Goal: Communication & Community: Participate in discussion

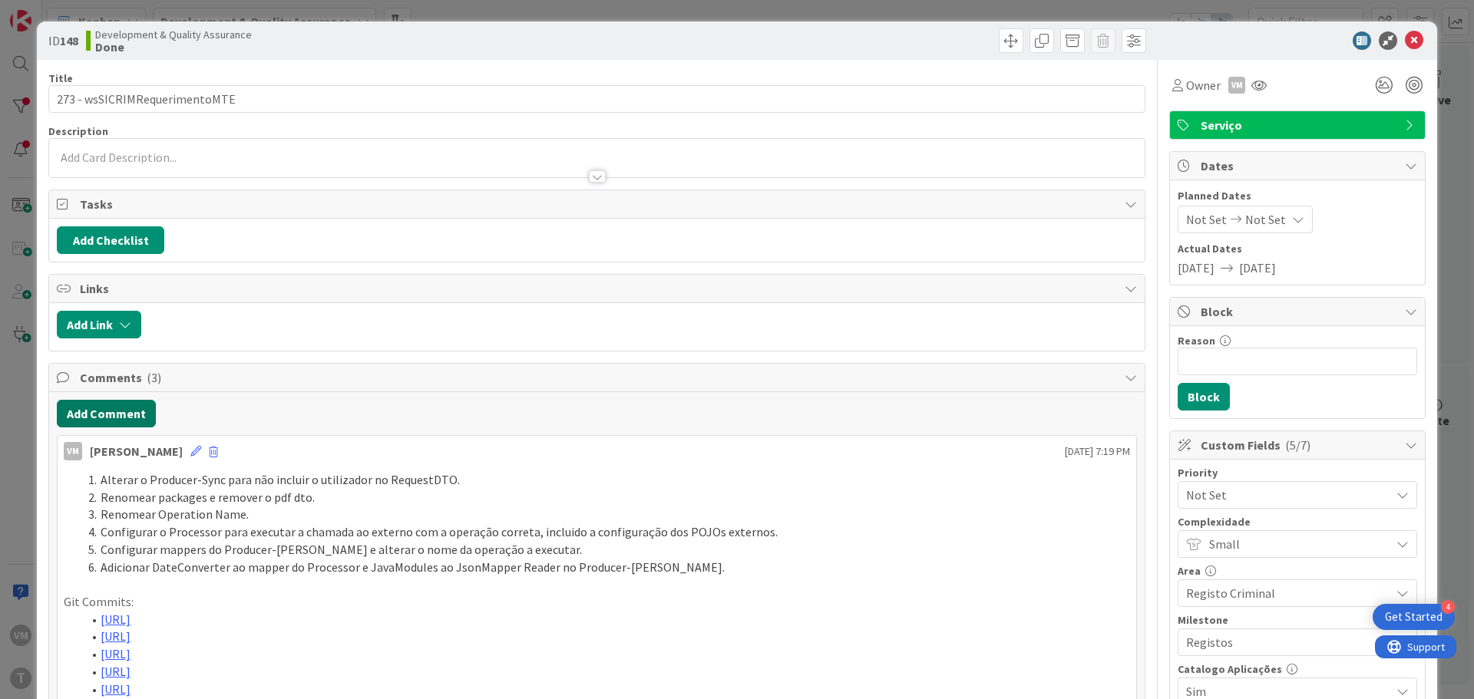
click at [124, 418] on button "Add Comment" at bounding box center [106, 414] width 99 height 28
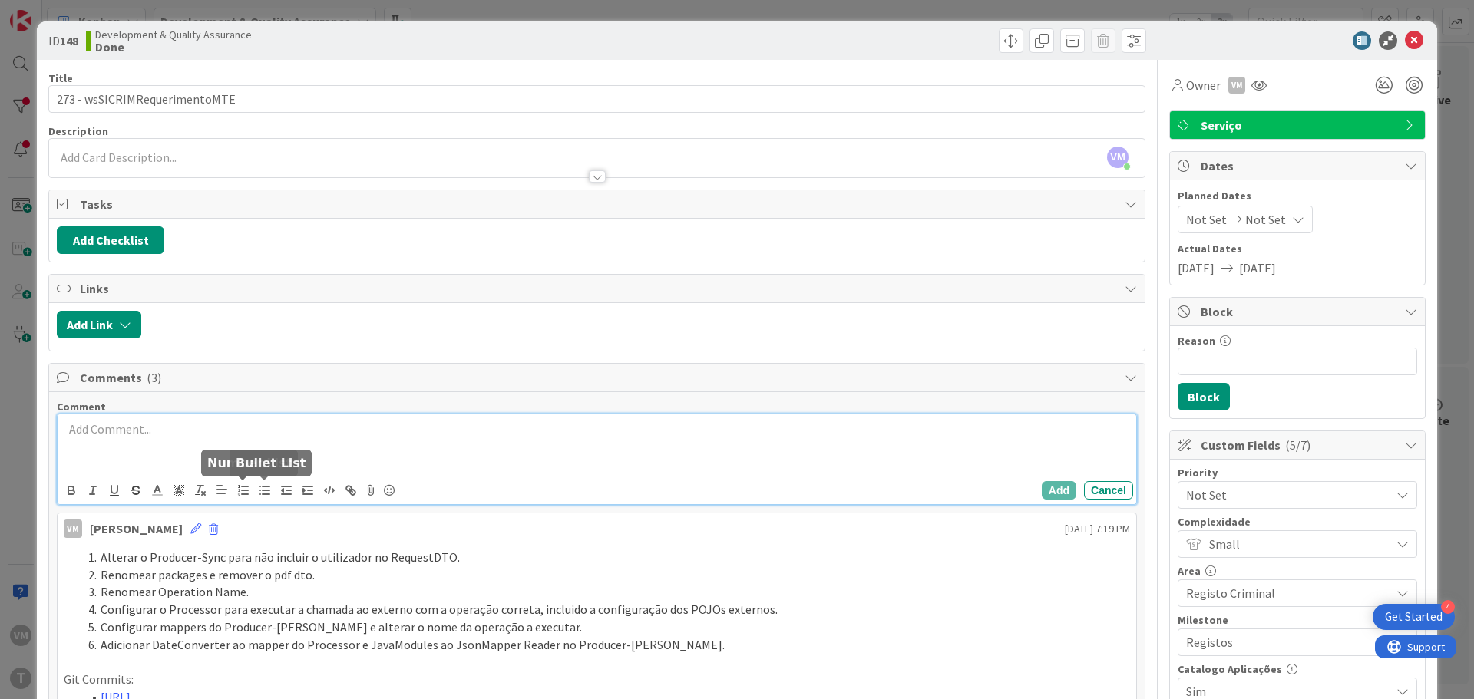
click at [255, 490] on button "button" at bounding box center [264, 490] width 21 height 18
paste div
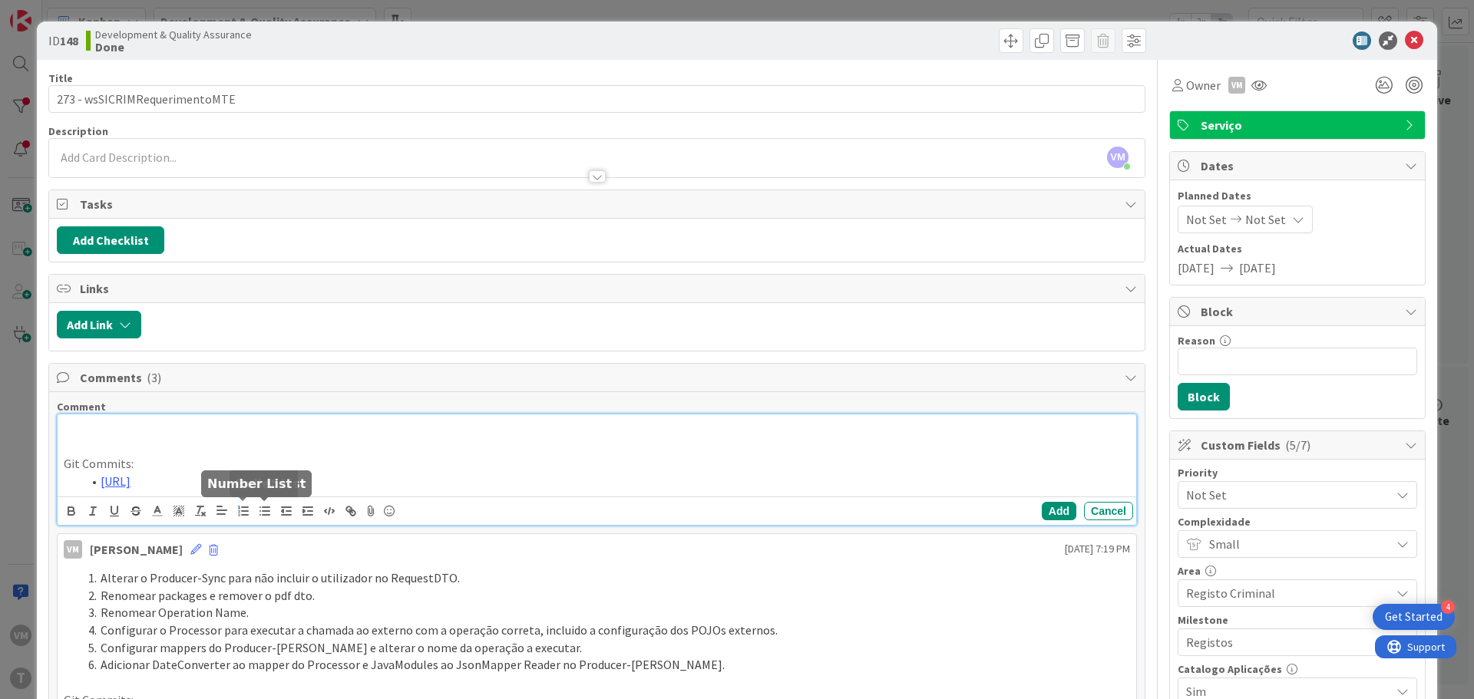
click at [249, 514] on icon "button" at bounding box center [243, 511] width 14 height 14
click at [100, 430] on li "Criação da classe Util para mascarar os ficheiros 64 base no payload de Log Cas…" at bounding box center [606, 430] width 1048 height 18
click at [581, 426] on li "Criação da classe Util para mascarar os ficheiros 64 base no payload de Log Cas…" at bounding box center [606, 430] width 1048 height 18
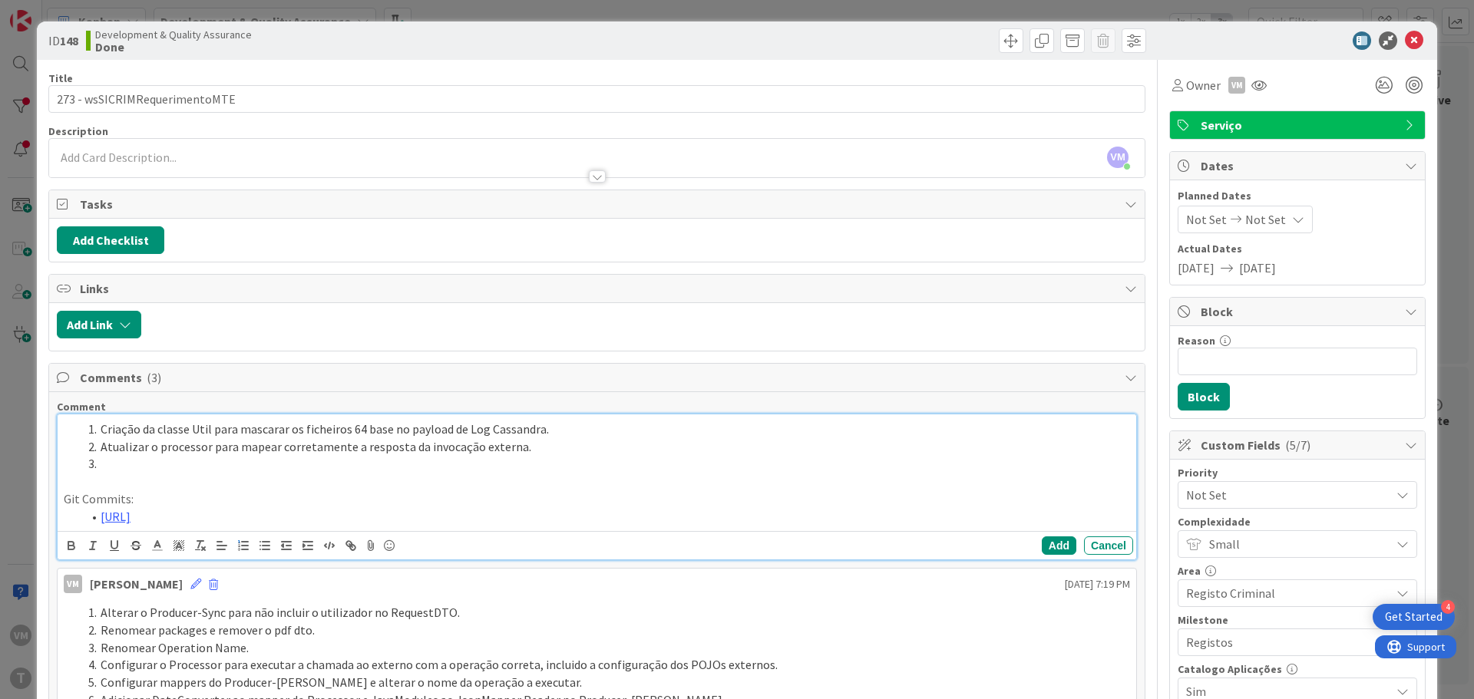
click at [217, 465] on li at bounding box center [606, 464] width 1048 height 18
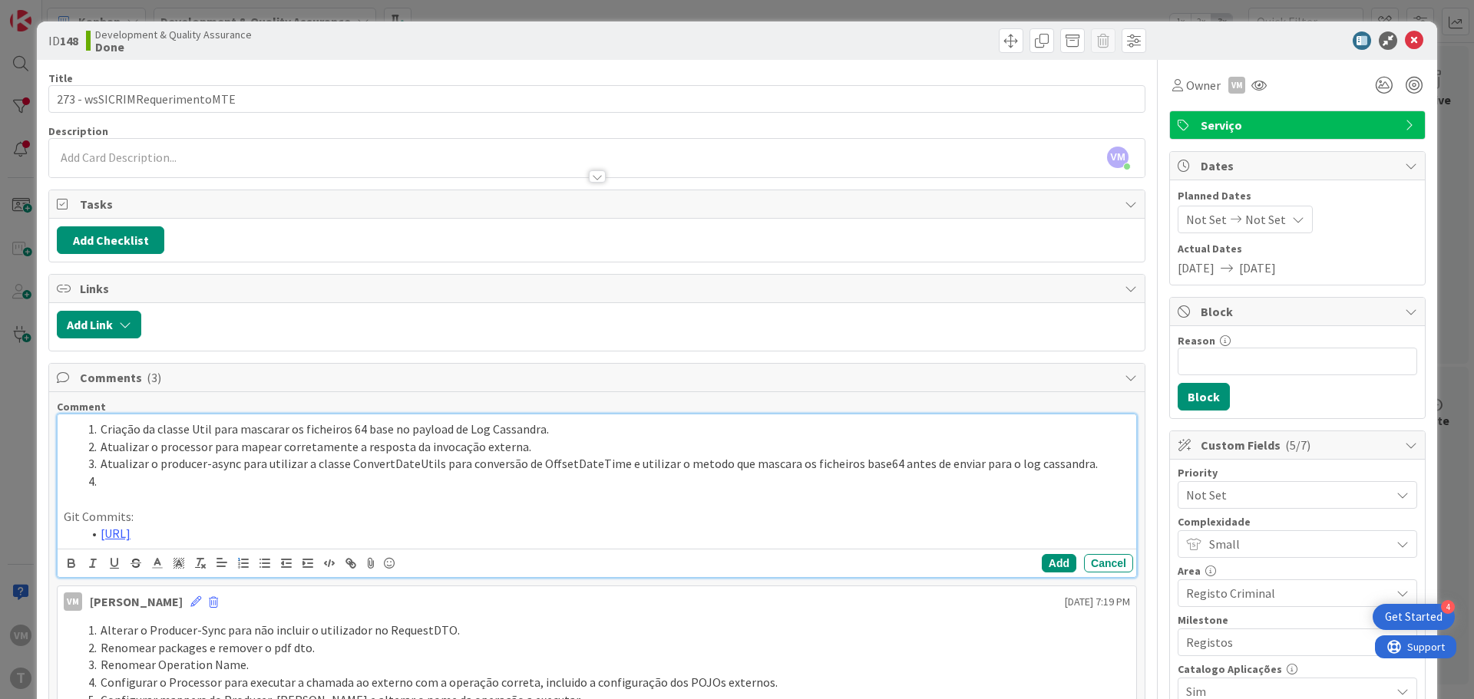
click at [253, 488] on li at bounding box center [606, 482] width 1048 height 18
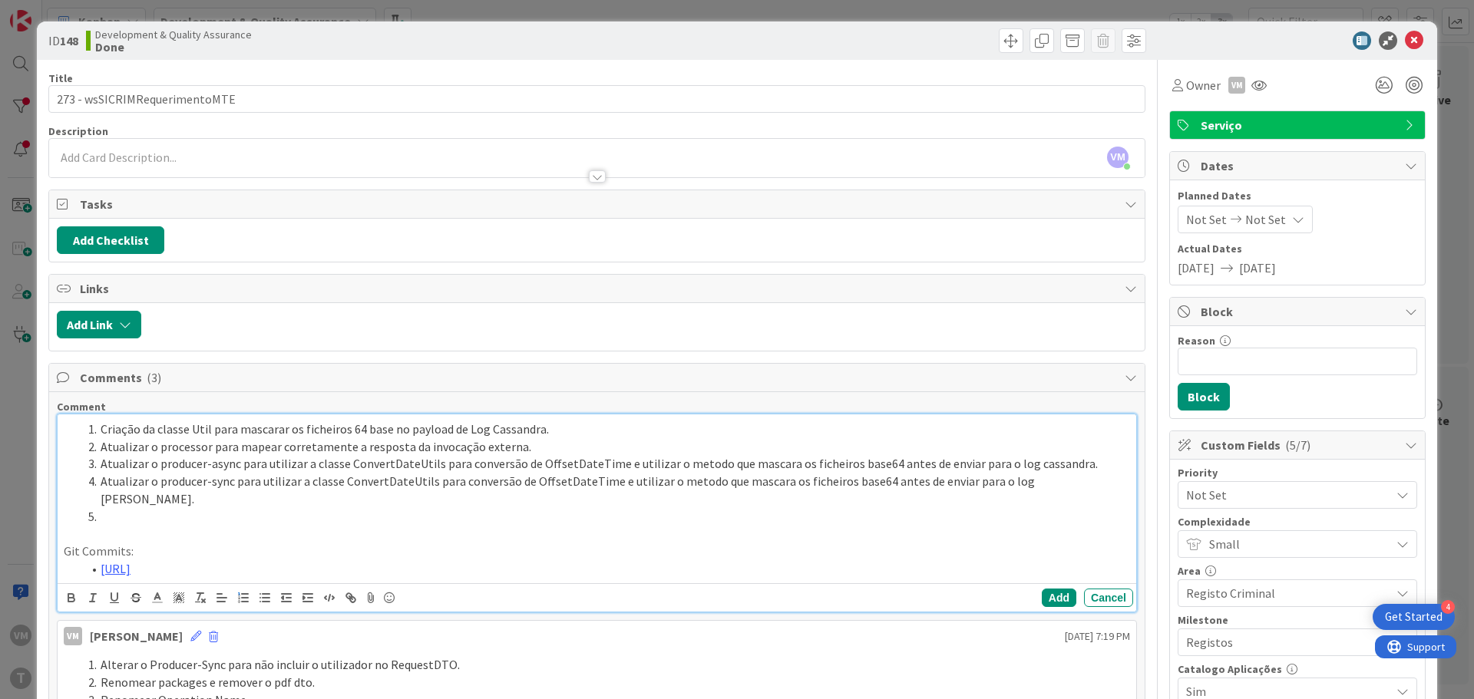
click at [183, 508] on li at bounding box center [606, 517] width 1048 height 18
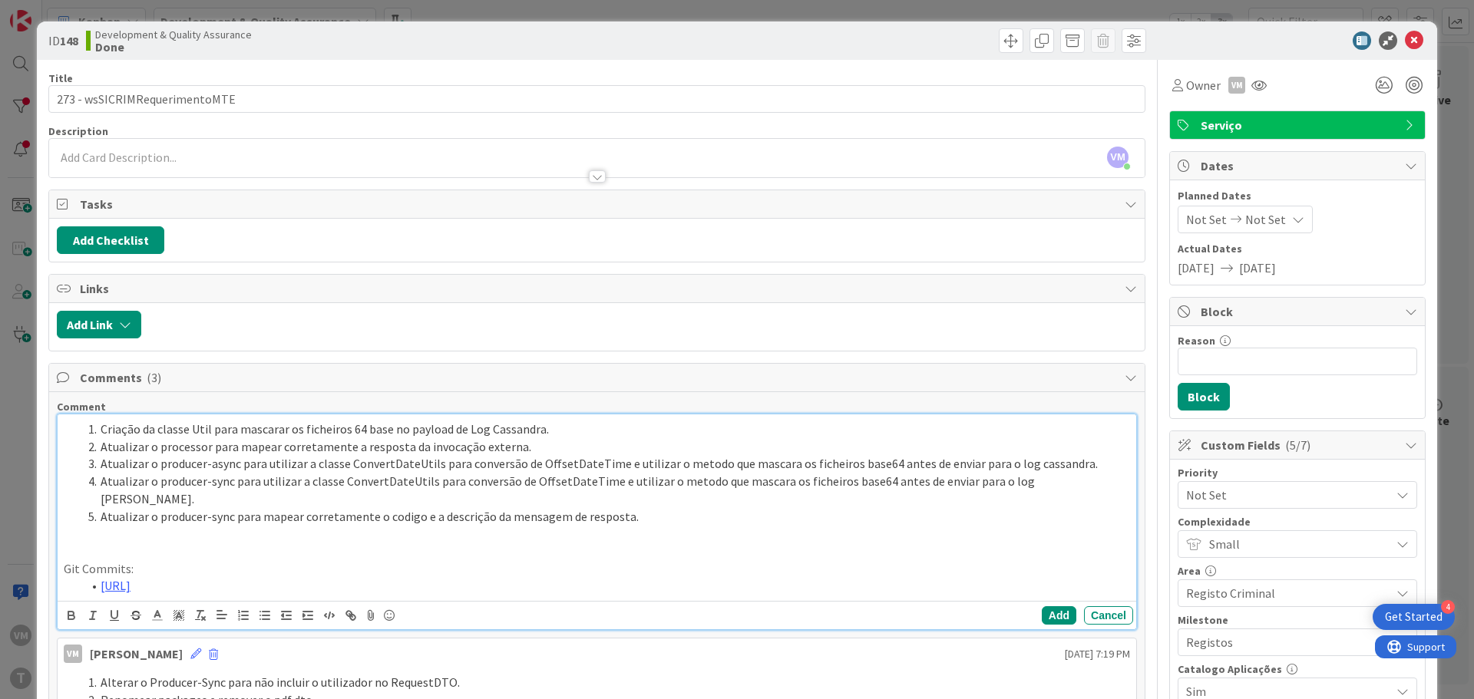
click at [655, 508] on li "Atualizar o producer-sync para mapear corretamente o codigo e a descrição da me…" at bounding box center [606, 517] width 1048 height 18
click at [189, 525] on li at bounding box center [606, 534] width 1048 height 18
click at [206, 508] on li "Atualizar o producer-sync para mapear corretamente o codigo e a descrição da me…" at bounding box center [606, 517] width 1048 height 18
click at [401, 508] on li "Atualizar o producer-Sync para mapear corretamente o codigo e a descrição da me…" at bounding box center [606, 517] width 1048 height 18
click at [0, 0] on lt-span "código" at bounding box center [0, 0] width 0 height 0
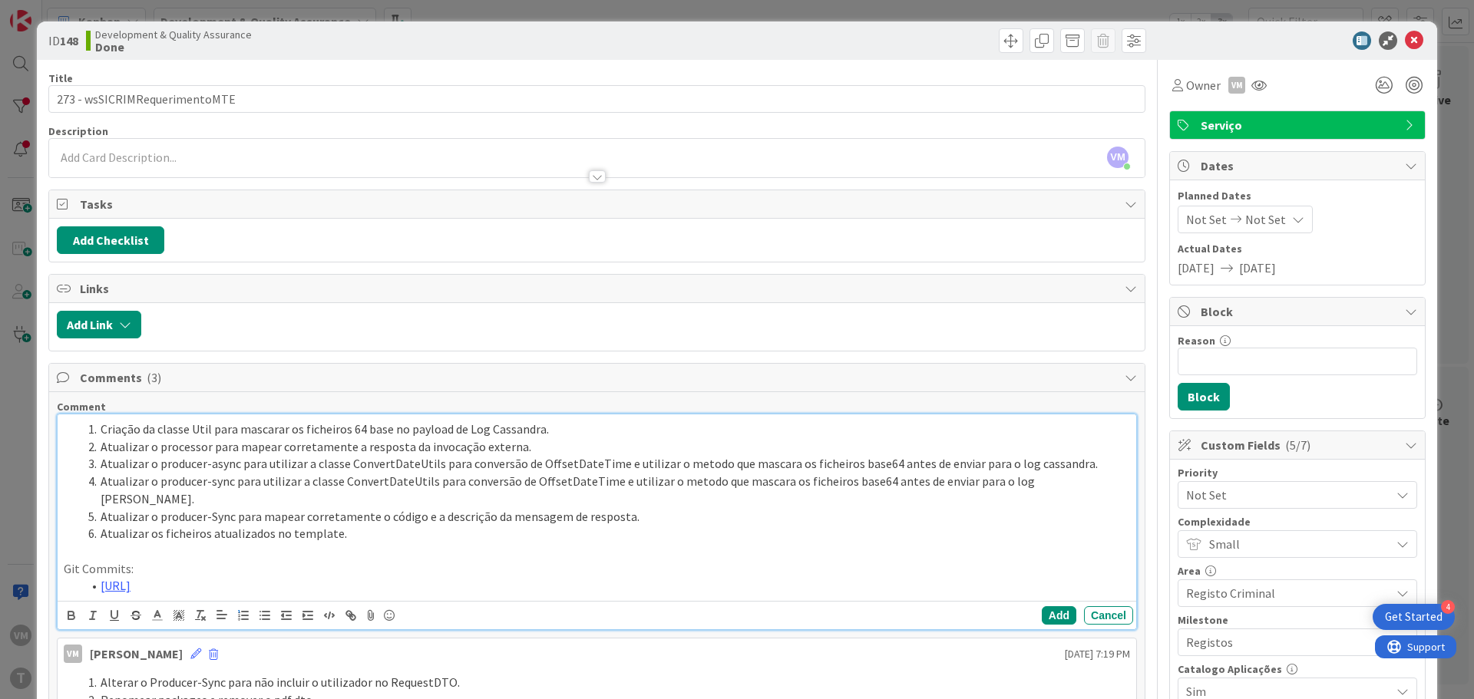
click at [682, 489] on li "Atualizar o producer-sync para utilizar a classe ConvertDateUtils para conversã…" at bounding box center [606, 490] width 1048 height 35
click at [0, 0] on lt-span "método" at bounding box center [0, 0] width 0 height 0
click at [681, 460] on li "Atualizar o producer-async para utilizar a classe ConvertDateUtils para convers…" at bounding box center [606, 464] width 1048 height 18
click at [0, 0] on lt-span "método" at bounding box center [0, 0] width 0 height 0
click at [219, 464] on li "Atualizar o producer-async para utilizar a classe ConvertDateUtils para convers…" at bounding box center [606, 464] width 1048 height 18
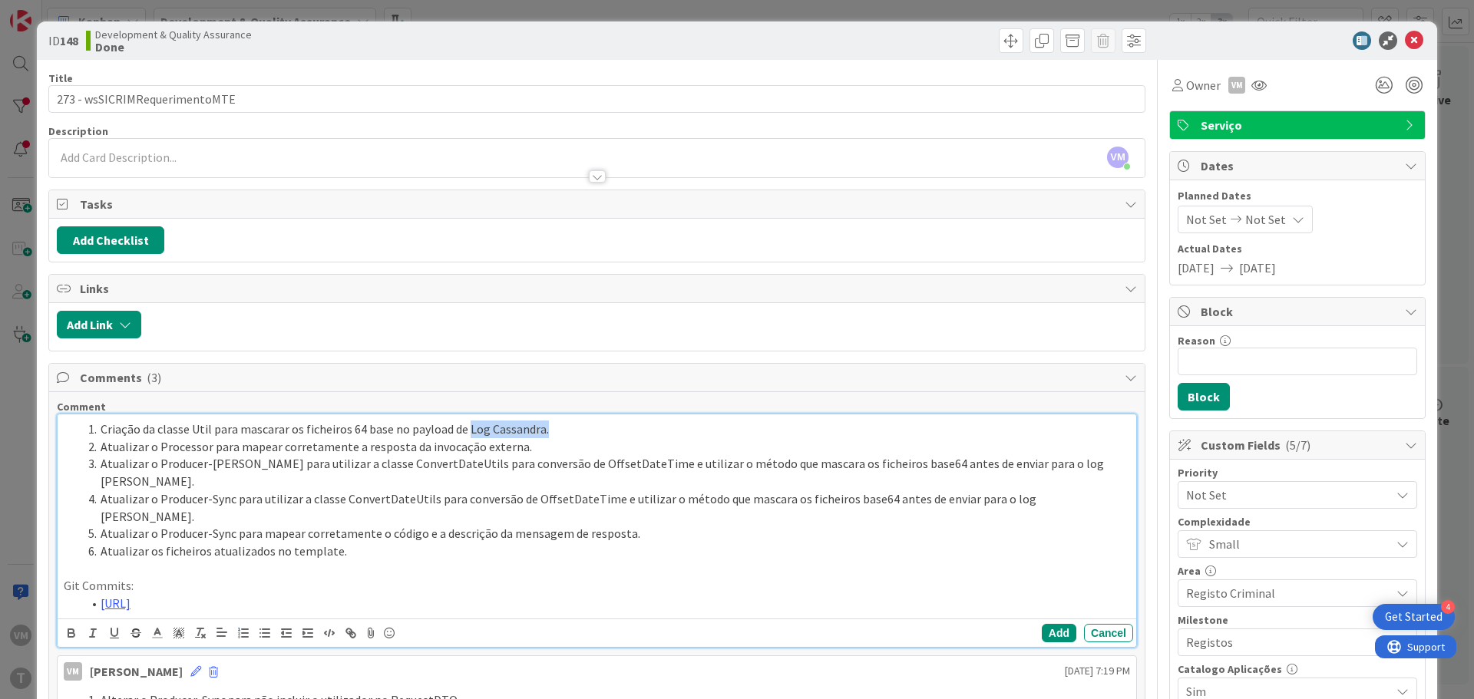
drag, startPoint x: 466, startPoint y: 427, endPoint x: 588, endPoint y: 434, distance: 122.3
click at [588, 434] on li "Criação da classe Util para mascarar os ficheiros 64 base no payload de Log Cas…" at bounding box center [606, 430] width 1048 height 18
copy li "Log Cassandra."
drag, startPoint x: 993, startPoint y: 465, endPoint x: 1123, endPoint y: 467, distance: 129.8
click at [1123, 467] on div "Criação da classe Util para mascarar os ficheiros 64 base no payload de Log Cas…" at bounding box center [597, 517] width 1079 height 204
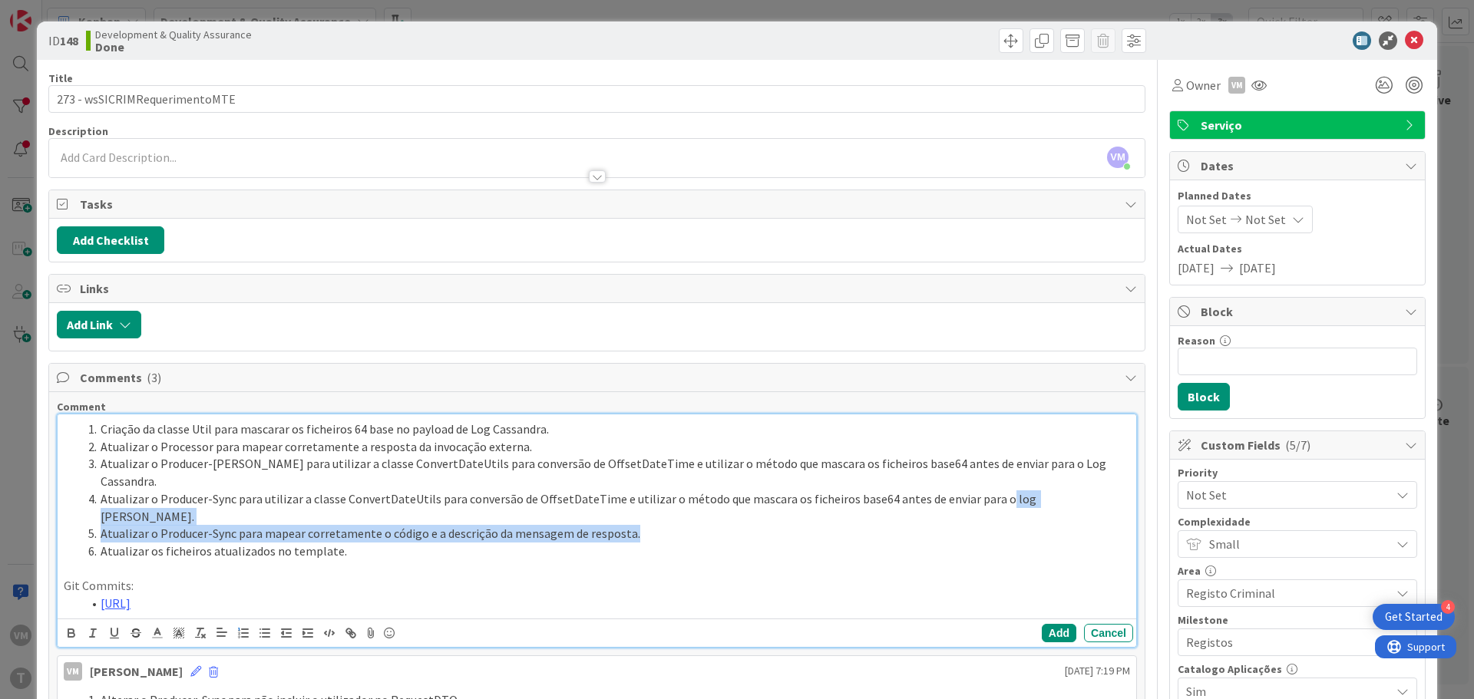
drag, startPoint x: 987, startPoint y: 485, endPoint x: 1086, endPoint y: 490, distance: 99.9
click at [1086, 490] on ol "Criação da classe Util para mascarar os ficheiros 64 base no payload de Log Cas…" at bounding box center [597, 491] width 1066 height 140
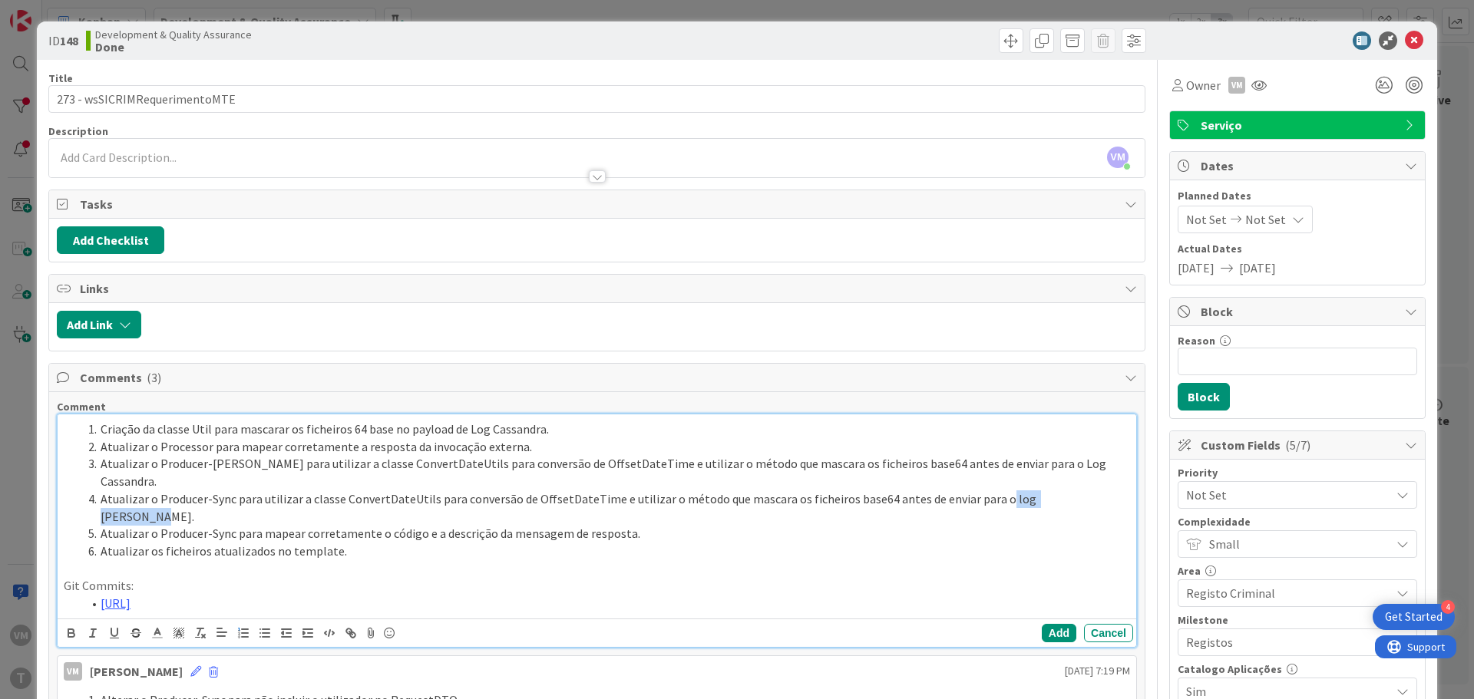
click at [1071, 491] on li "Atualizar o Producer-Sync para utilizar a classe ConvertDateUtils para conversã…" at bounding box center [606, 508] width 1048 height 35
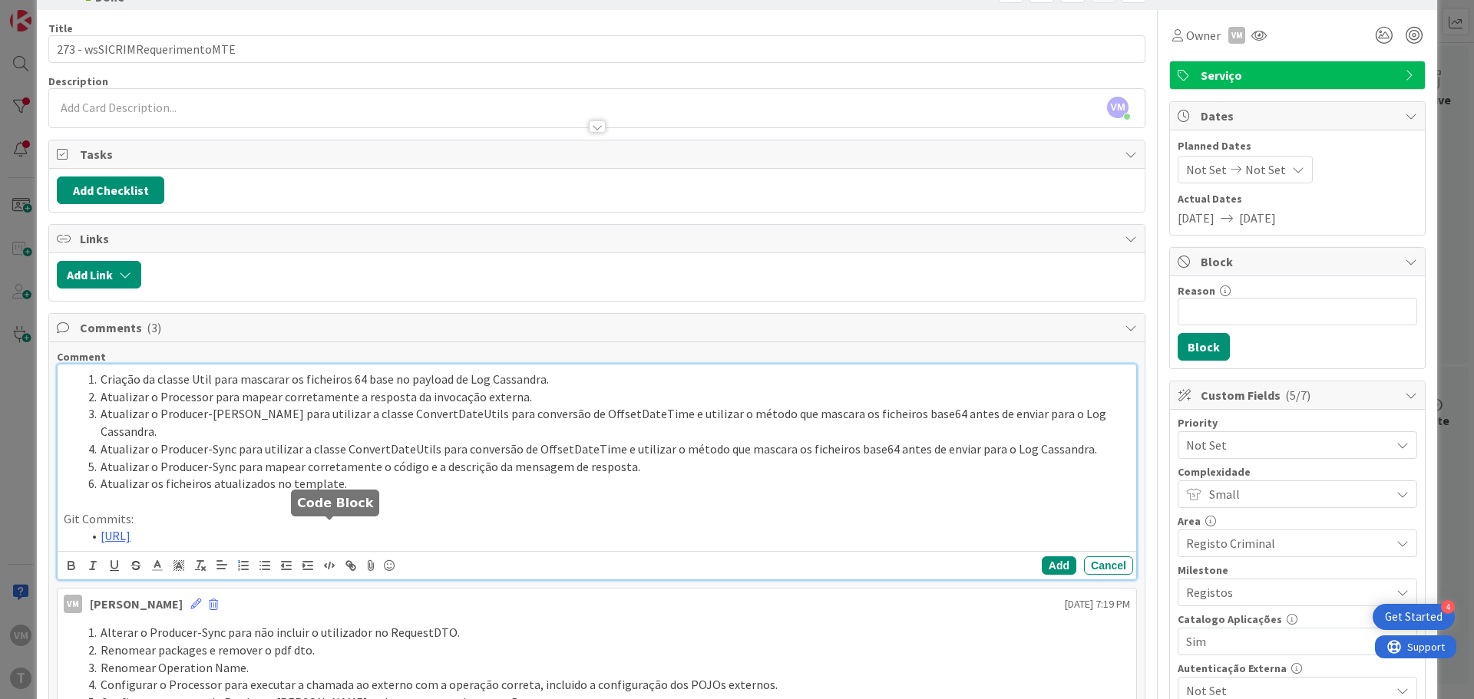
scroll to position [77, 0]
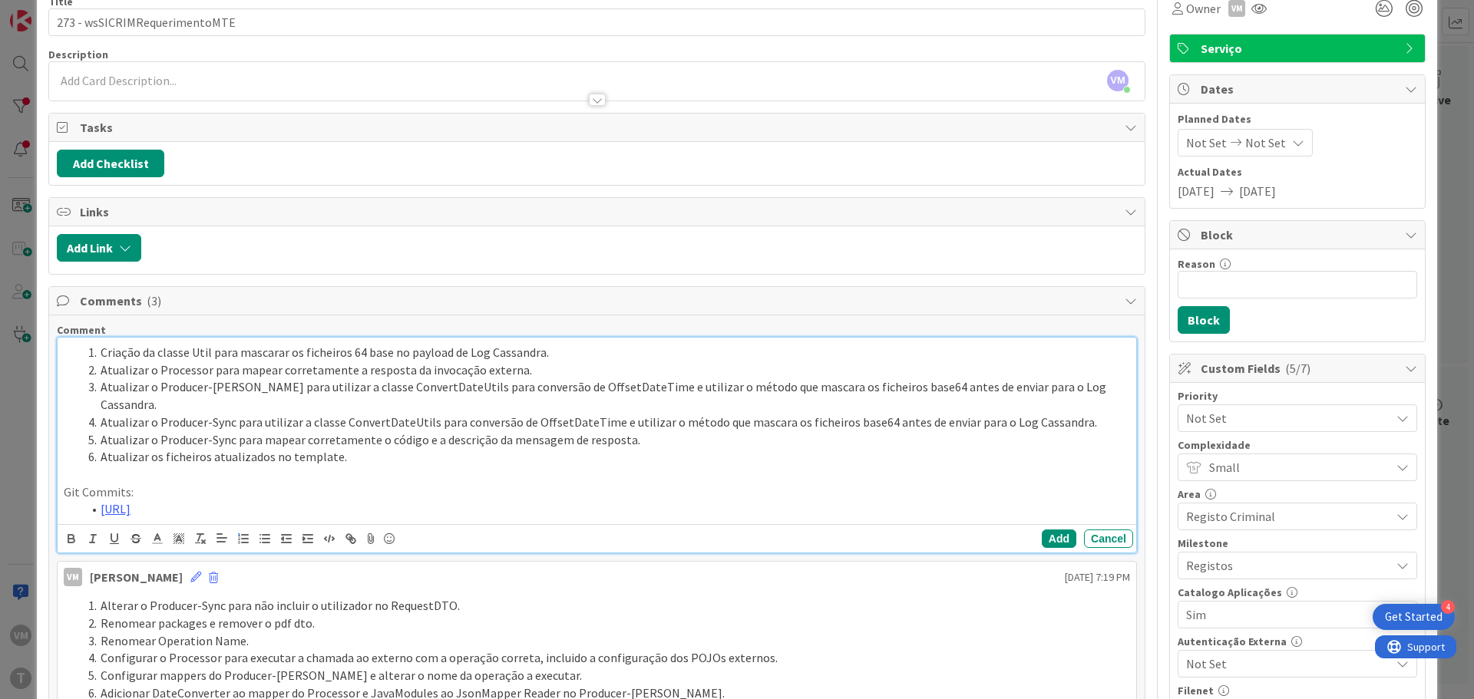
click at [869, 484] on p "Git Commits:" at bounding box center [597, 493] width 1066 height 18
click at [868, 501] on li "[URL]" at bounding box center [606, 510] width 1048 height 18
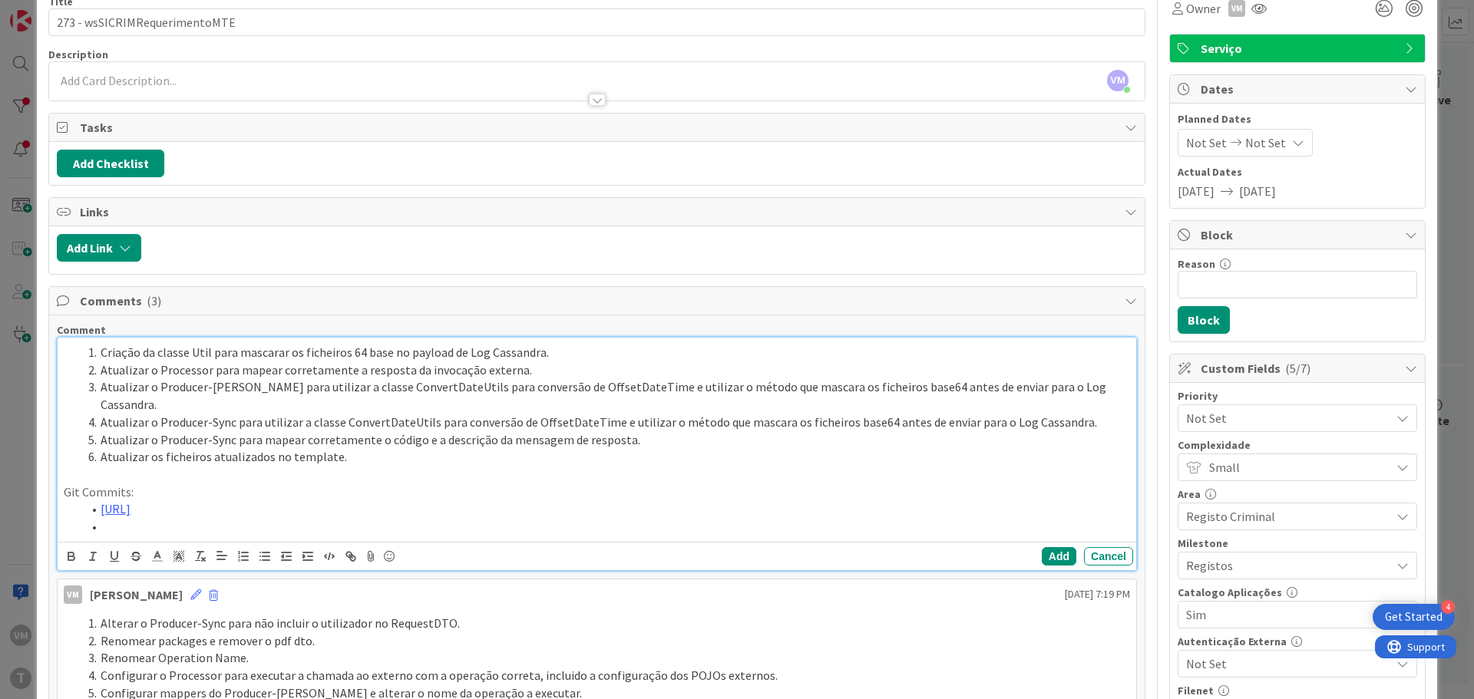
click at [307, 518] on li at bounding box center [606, 527] width 1048 height 18
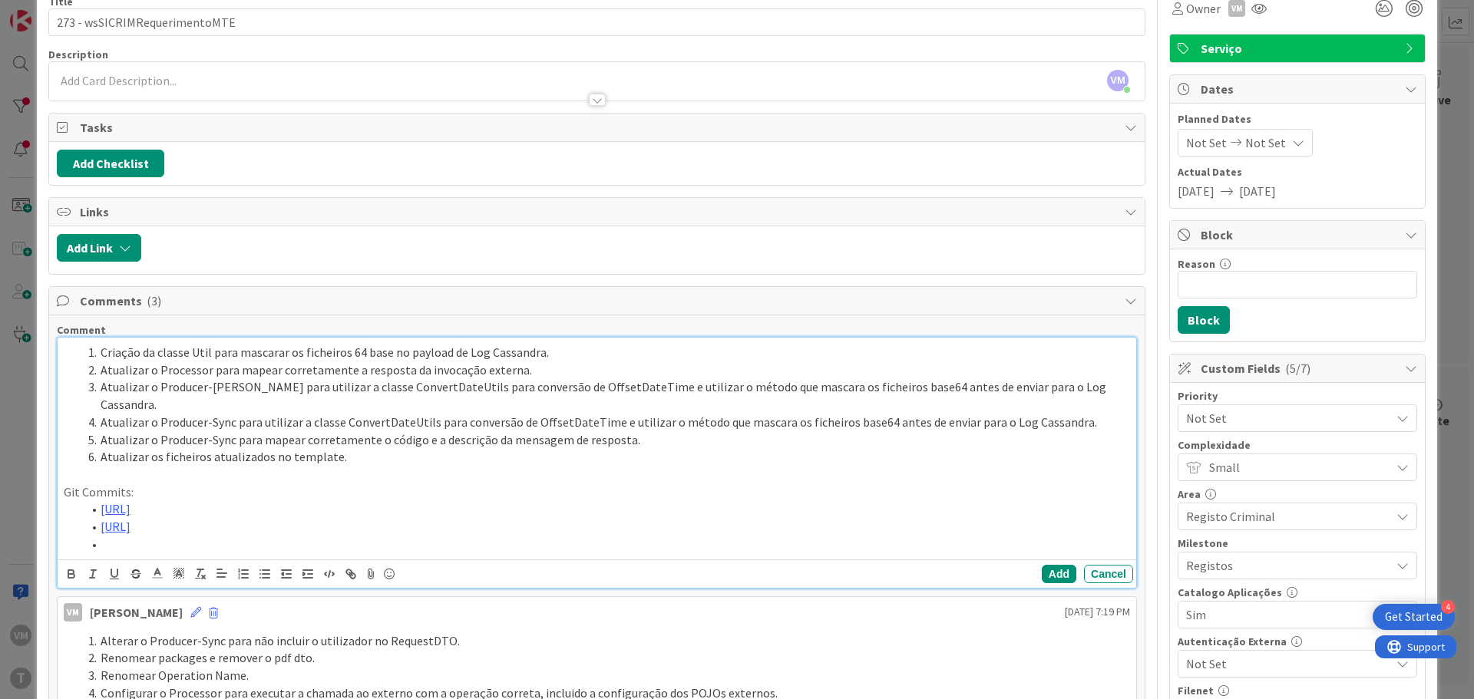
click at [363, 536] on li at bounding box center [606, 545] width 1048 height 18
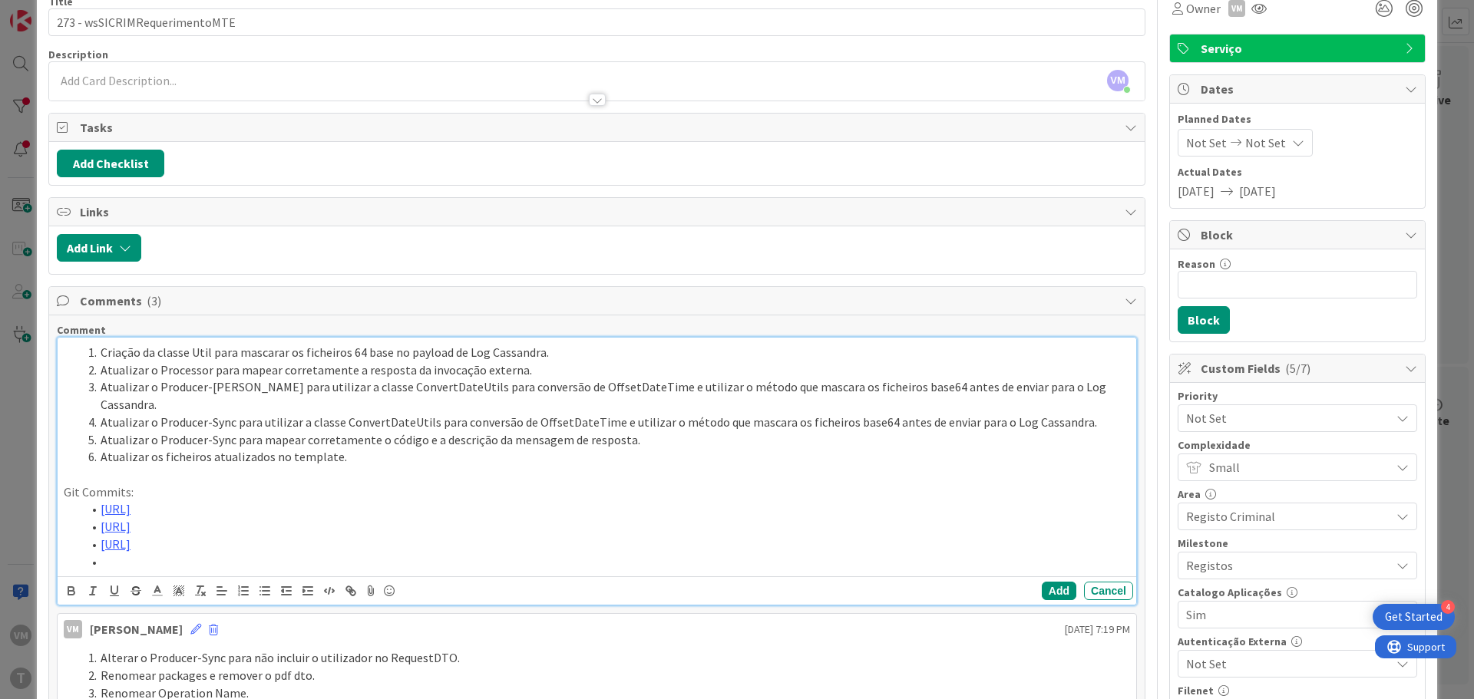
click at [173, 554] on li at bounding box center [606, 563] width 1048 height 18
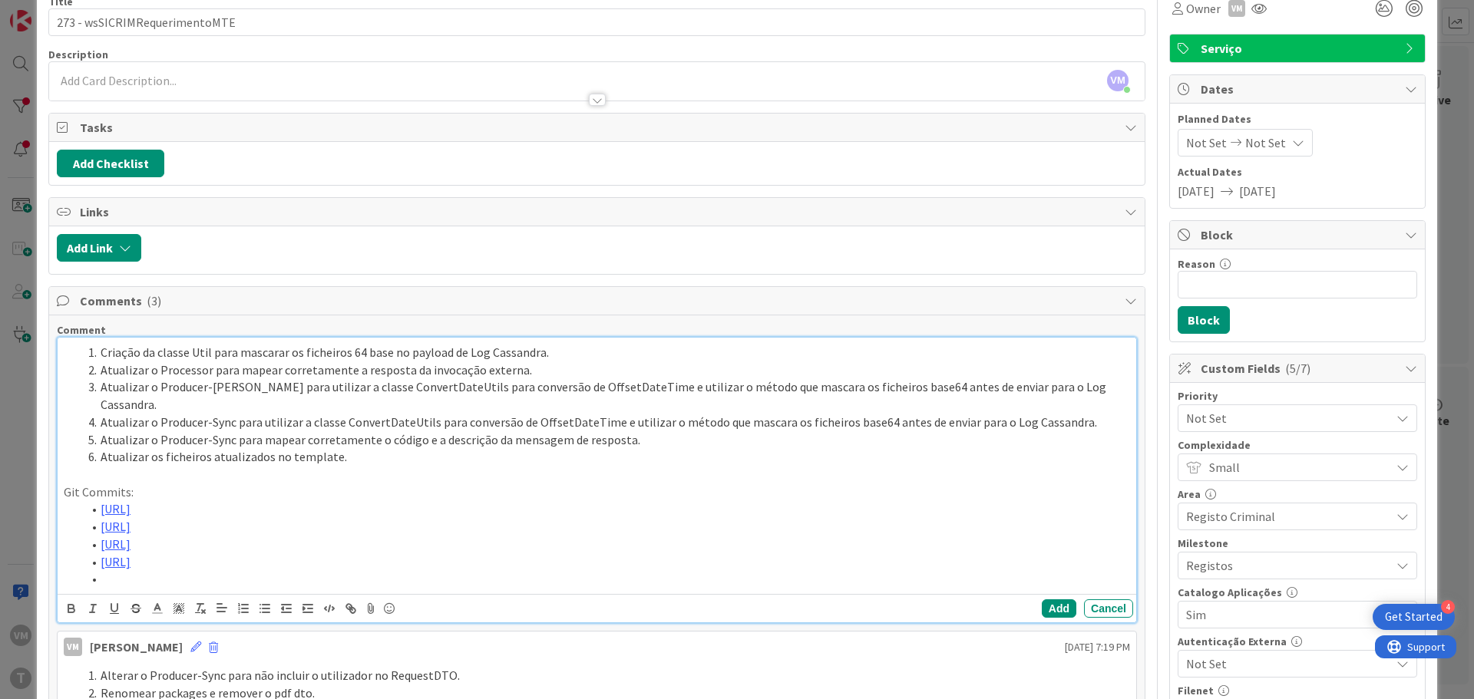
click at [250, 570] on li at bounding box center [606, 579] width 1048 height 18
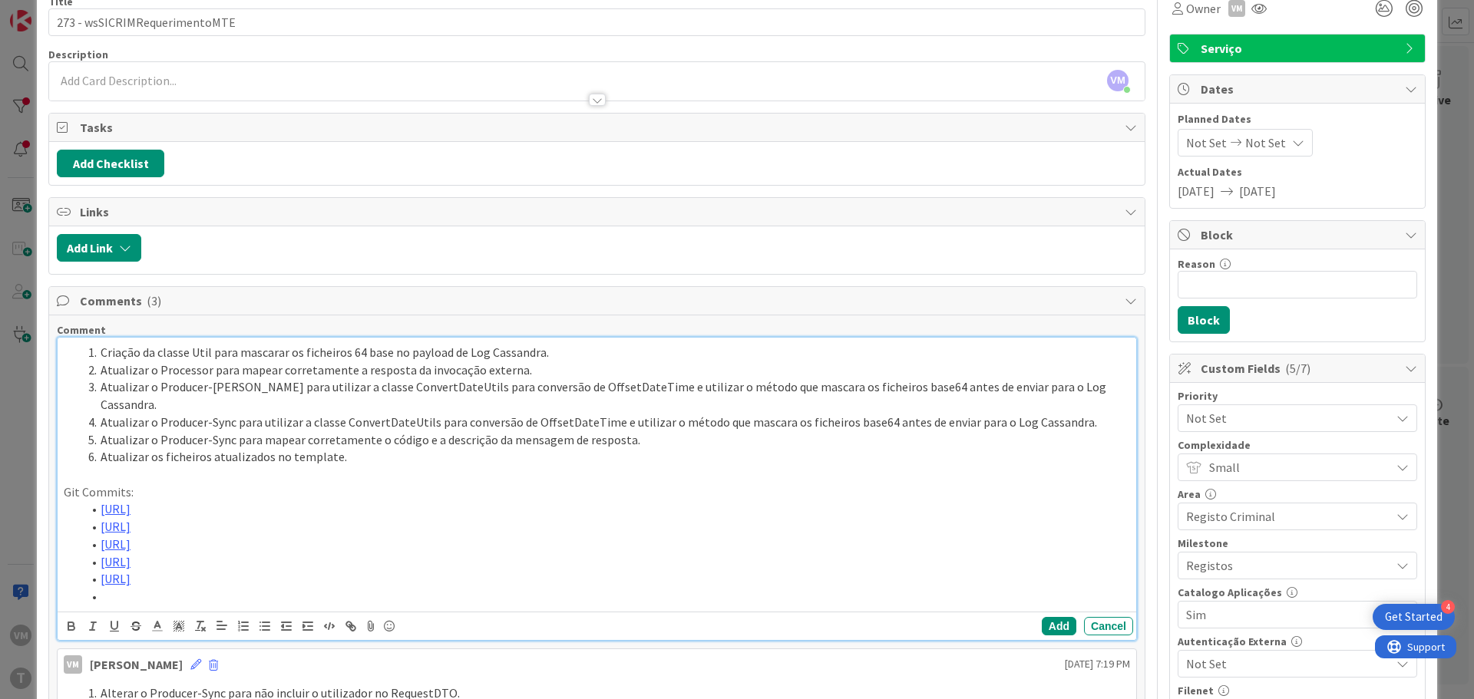
click at [262, 588] on li at bounding box center [606, 597] width 1048 height 18
click at [1042, 617] on button "Add" at bounding box center [1059, 626] width 35 height 18
